Goal: Navigation & Orientation: Find specific page/section

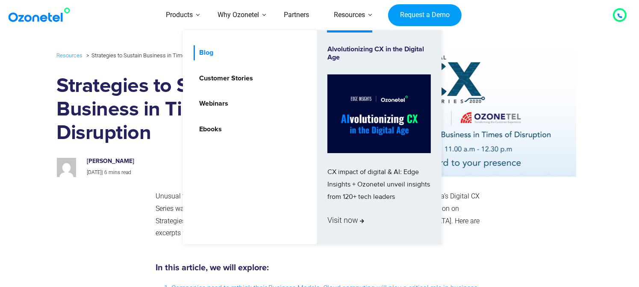
click at [212, 55] on link "Blog" at bounding box center [204, 52] width 21 height 15
